Goal: Find contact information: Find contact information

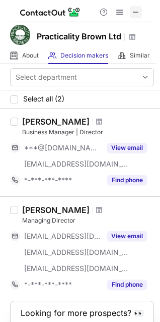
click at [134, 12] on span at bounding box center [136, 12] width 8 height 8
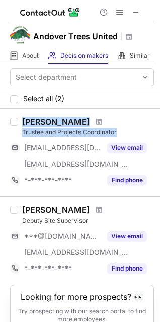
drag, startPoint x: 16, startPoint y: 133, endPoint x: 125, endPoint y: 128, distance: 109.5
click at [125, 128] on div "[PERSON_NAME] Trustee and Projects Coordinator [EMAIL_ADDRESS][DOMAIN_NAME] [EM…" at bounding box center [80, 152] width 160 height 88
click at [133, 111] on div "[PERSON_NAME] Trustee and Projects Coordinator [EMAIL_ADDRESS][DOMAIN_NAME] [EM…" at bounding box center [80, 152] width 160 height 88
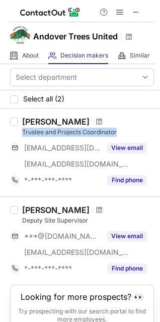
drag, startPoint x: 99, startPoint y: 131, endPoint x: 22, endPoint y: 130, distance: 77.1
click at [22, 130] on div "Trustee and Projects Coordinator" at bounding box center [88, 132] width 132 height 9
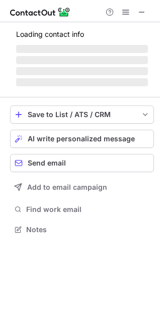
scroll to position [235, 160]
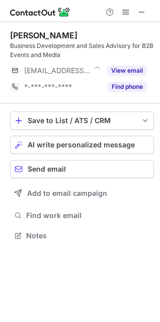
scroll to position [228, 160]
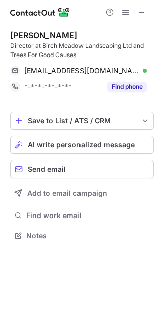
scroll to position [228, 160]
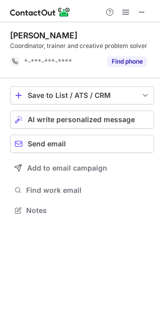
scroll to position [203, 160]
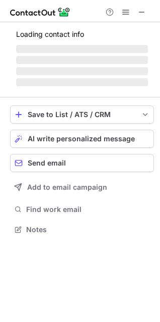
scroll to position [228, 160]
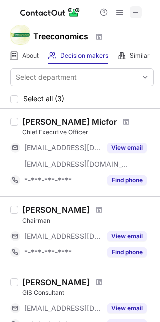
click at [133, 12] on span at bounding box center [136, 12] width 8 height 8
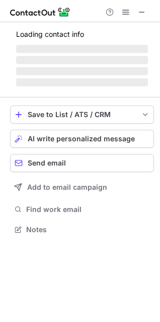
scroll to position [228, 160]
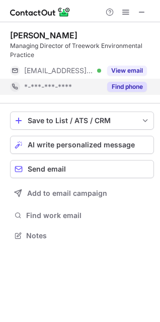
click at [133, 85] on button "Find phone" at bounding box center [127, 87] width 40 height 10
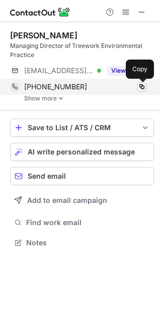
click at [141, 85] on span at bounding box center [142, 87] width 8 height 8
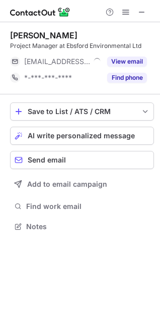
scroll to position [5, 5]
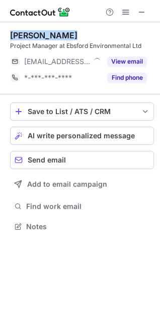
drag, startPoint x: 7, startPoint y: 36, endPoint x: 63, endPoint y: 34, distance: 56.5
click at [63, 34] on div "Emily Farrell Project Manager at Ebsford Environmental Ltd ***@ebsford.co.uk Vi…" at bounding box center [80, 131] width 160 height 219
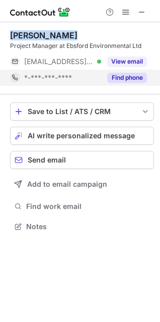
click at [135, 75] on button "Find phone" at bounding box center [127, 78] width 40 height 10
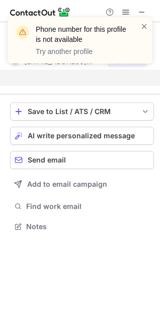
scroll to position [203, 160]
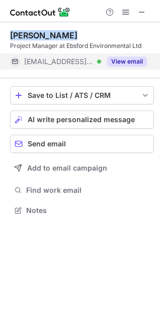
click at [131, 58] on button "View email" at bounding box center [127, 61] width 40 height 10
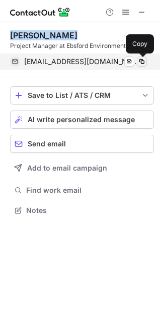
click at [141, 60] on span at bounding box center [142, 61] width 8 height 8
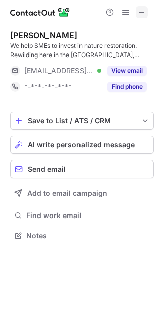
scroll to position [228, 160]
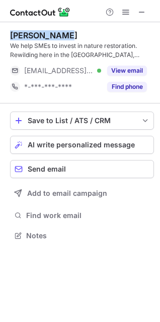
drag, startPoint x: 12, startPoint y: 35, endPoint x: 65, endPoint y: 34, distance: 53.4
click at [65, 34] on div "John Burgess" at bounding box center [82, 35] width 144 height 10
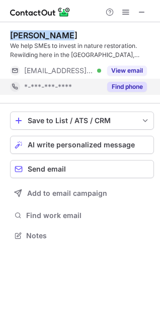
click at [127, 86] on button "Find phone" at bounding box center [127, 87] width 40 height 10
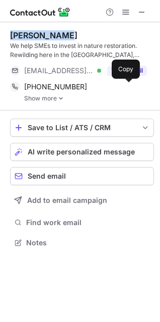
scroll to position [235, 160]
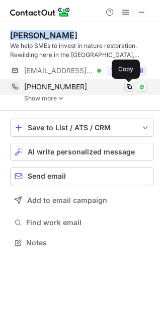
click at [130, 86] on span at bounding box center [129, 87] width 8 height 8
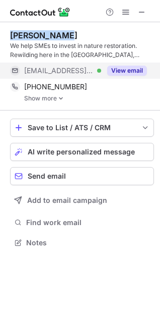
click at [139, 70] on button "View email" at bounding box center [127, 71] width 40 height 10
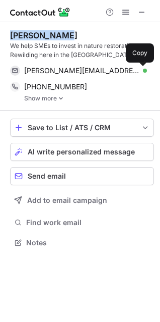
click at [139, 70] on span at bounding box center [142, 71] width 8 height 8
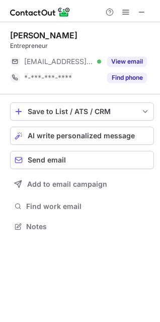
scroll to position [5, 5]
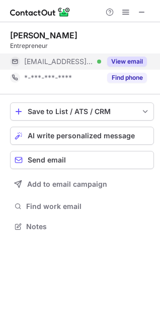
click at [124, 62] on button "View email" at bounding box center [127, 61] width 40 height 10
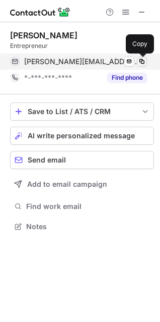
click at [142, 59] on span at bounding box center [142, 61] width 8 height 8
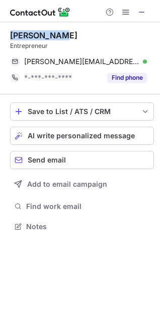
drag, startPoint x: 11, startPoint y: 36, endPoint x: 66, endPoint y: 32, distance: 55.1
click at [66, 32] on div "Andy Fields" at bounding box center [82, 35] width 144 height 10
copy div "Andy Fields"
